Goal: Find specific page/section: Find specific page/section

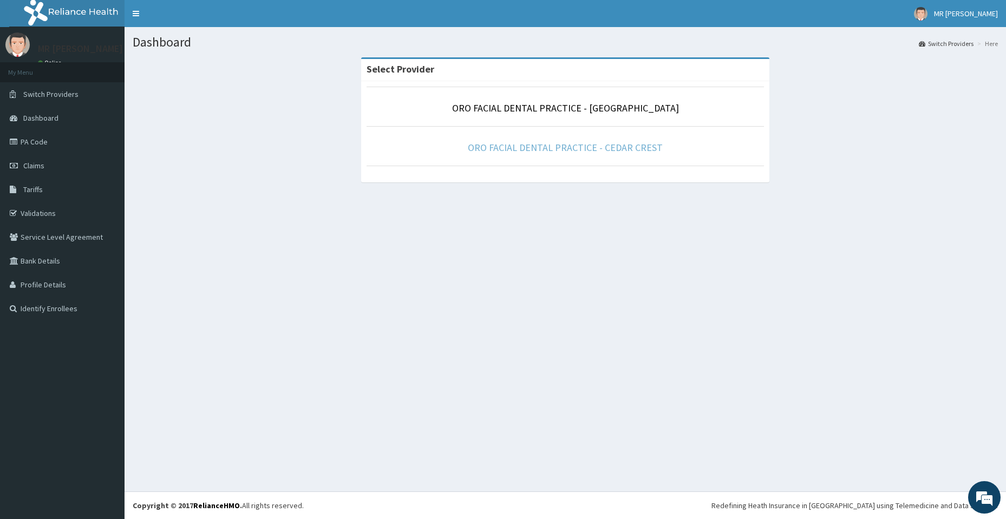
click at [559, 145] on link "ORO FACIAL DENTAL PRACTICE - CEDAR CREST" at bounding box center [565, 147] width 195 height 12
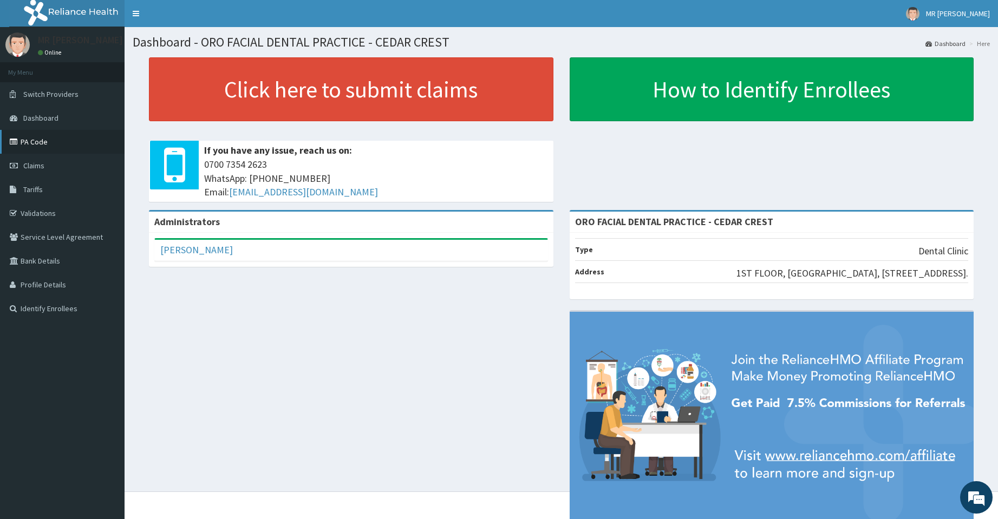
click at [38, 148] on link "PA Code" at bounding box center [62, 142] width 125 height 24
